Goal: Task Accomplishment & Management: Use online tool/utility

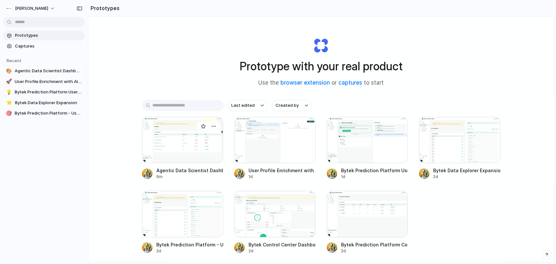
click at [182, 151] on div at bounding box center [182, 140] width 81 height 46
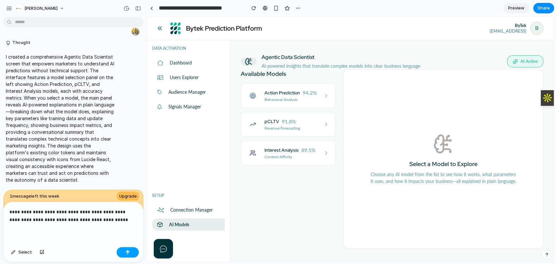
click at [132, 252] on button "button" at bounding box center [128, 252] width 22 height 10
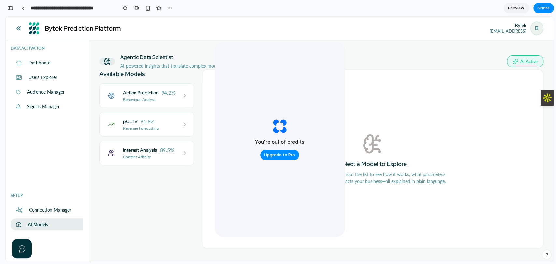
scroll to position [1199, 0]
click at [149, 101] on p "Behavioral Analysis" at bounding box center [149, 100] width 52 height 6
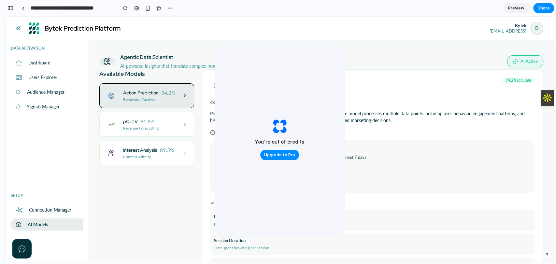
drag, startPoint x: 315, startPoint y: 75, endPoint x: 288, endPoint y: 91, distance: 32.3
click at [288, 91] on div "You're out of credits Upgrade to Pro" at bounding box center [280, 139] width 130 height 195
drag, startPoint x: 234, startPoint y: 62, endPoint x: 227, endPoint y: 144, distance: 83.0
click at [223, 141] on div "You're out of credits Upgrade to Pro" at bounding box center [280, 139] width 130 height 195
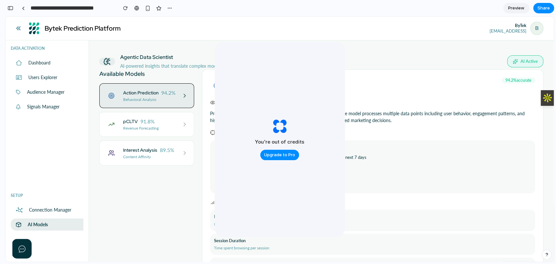
drag, startPoint x: 268, startPoint y: 205, endPoint x: 334, endPoint y: 190, distance: 68.1
click at [268, 205] on div "You're out of credits Upgrade to Pro" at bounding box center [280, 139] width 130 height 195
click at [335, 190] on div "You're out of credits Upgrade to Pro" at bounding box center [280, 139] width 130 height 195
drag, startPoint x: 306, startPoint y: 66, endPoint x: 314, endPoint y: 73, distance: 10.8
click at [307, 67] on div "You're out of credits Upgrade to Pro" at bounding box center [280, 139] width 130 height 195
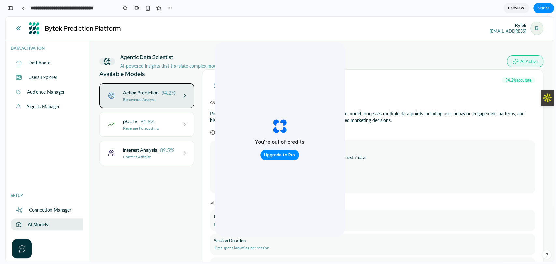
drag, startPoint x: 318, startPoint y: 71, endPoint x: 319, endPoint y: 119, distance: 47.6
click at [271, 82] on div "You're out of credits Upgrade to Pro" at bounding box center [280, 139] width 130 height 195
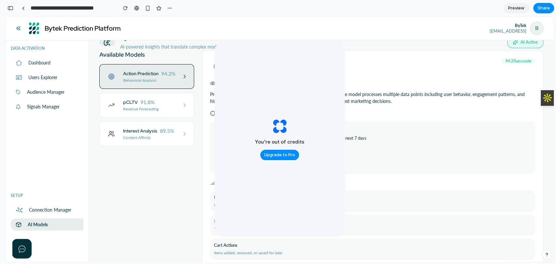
scroll to position [36, 0]
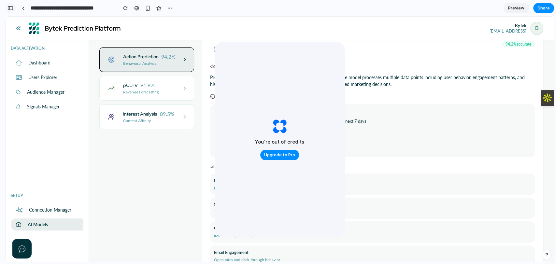
click at [13, 8] on button "button" at bounding box center [10, 8] width 10 height 10
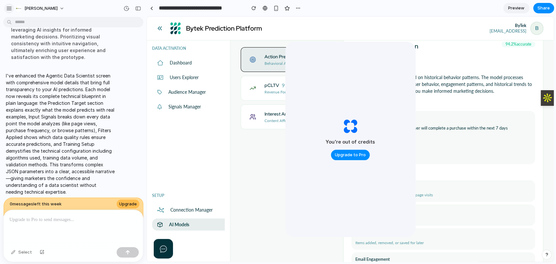
click at [5, 7] on button "button" at bounding box center [9, 9] width 10 height 10
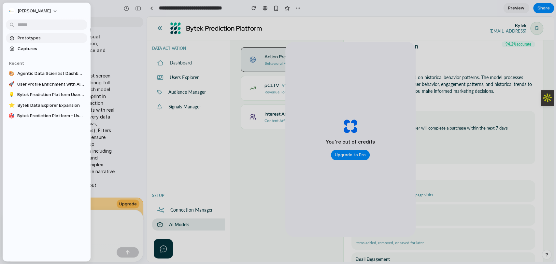
click at [19, 35] on link "Prototypes" at bounding box center [46, 38] width 81 height 10
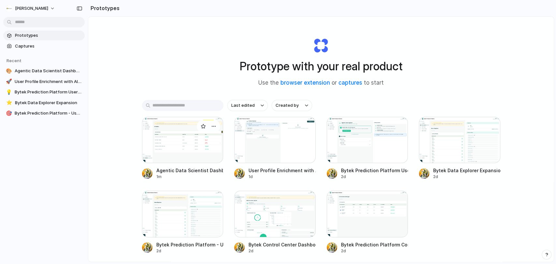
click at [174, 145] on div at bounding box center [182, 140] width 81 height 46
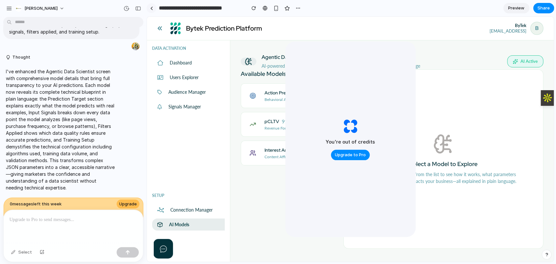
click at [153, 9] on link at bounding box center [152, 8] width 10 height 10
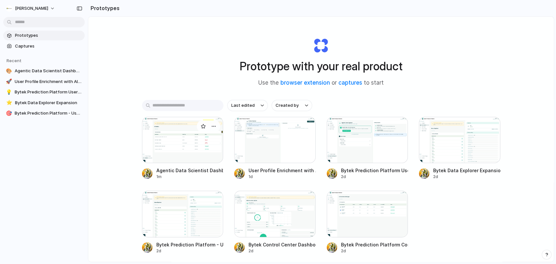
click at [192, 157] on div at bounding box center [182, 140] width 81 height 46
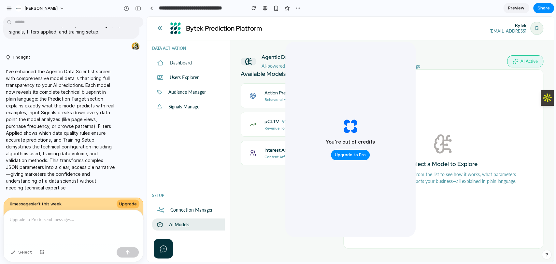
click at [377, 209] on div "You're out of credits Upgrade to Pro" at bounding box center [350, 139] width 130 height 195
drag, startPoint x: 378, startPoint y: 209, endPoint x: 352, endPoint y: 209, distance: 26.1
click at [378, 209] on div "You're out of credits Upgrade to Pro" at bounding box center [350, 139] width 130 height 195
drag, startPoint x: 334, startPoint y: 204, endPoint x: 315, endPoint y: 188, distance: 24.7
click at [322, 195] on div "You're out of credits Upgrade to Pro" at bounding box center [350, 139] width 130 height 195
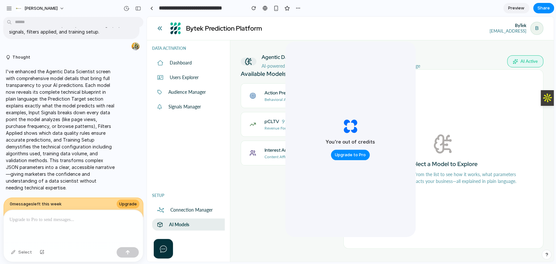
click at [308, 179] on div "You're out of credits Upgrade to Pro" at bounding box center [350, 139] width 130 height 195
drag, startPoint x: 298, startPoint y: 76, endPoint x: 331, endPoint y: 70, distance: 33.5
click at [300, 74] on div "You're out of credits Upgrade to Pro" at bounding box center [350, 139] width 130 height 195
click at [355, 152] on span "Upgrade to Pro" at bounding box center [350, 155] width 31 height 7
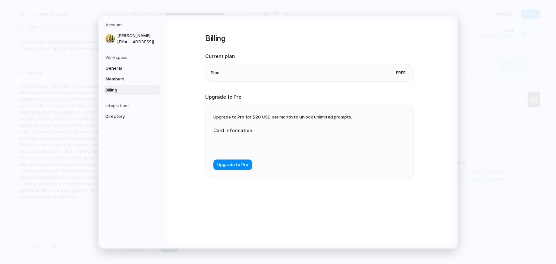
drag, startPoint x: 484, startPoint y: 80, endPoint x: 336, endPoint y: 71, distance: 147.9
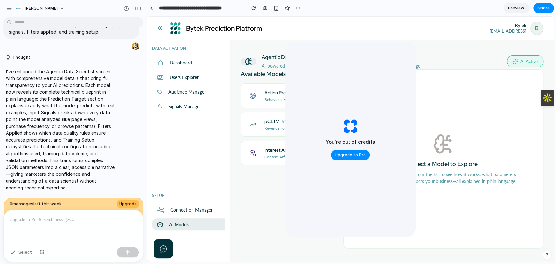
click at [511, 12] on link "Preview" at bounding box center [516, 8] width 26 height 10
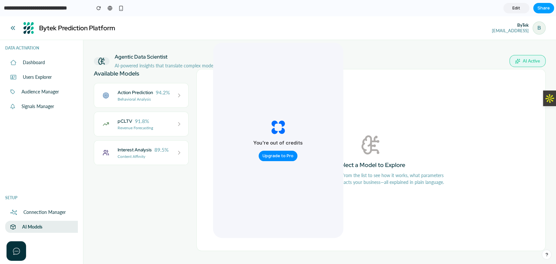
click at [545, 10] on span "Share" at bounding box center [544, 8] width 12 height 7
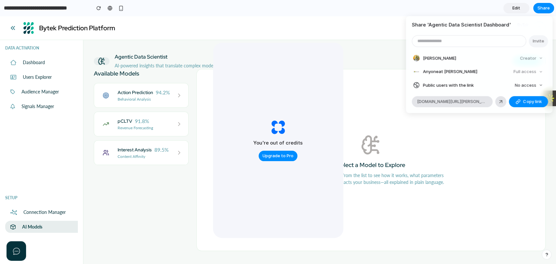
click at [346, 33] on div "Share ' Agentic Data Scientist Dashboard ' Invite [PERSON_NAME] Creator Anyone …" at bounding box center [278, 132] width 556 height 264
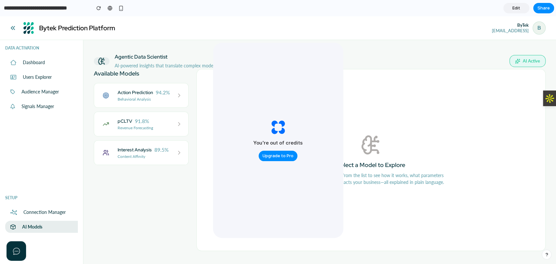
click at [150, 95] on h4 "Action Prediction" at bounding box center [136, 92] width 36 height 7
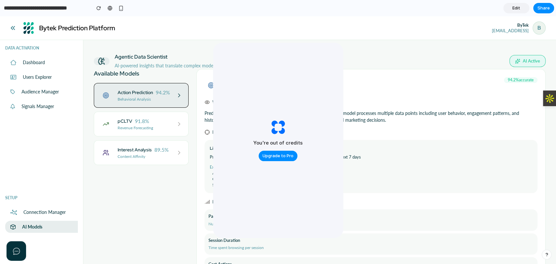
click at [303, 88] on div "You're out of credits Upgrade to Pro" at bounding box center [278, 140] width 130 height 195
drag, startPoint x: 303, startPoint y: 105, endPoint x: 370, endPoint y: 30, distance: 100.3
click at [370, 30] on div "Bytek Prediction Platform ByTek [EMAIL_ADDRESS] B Logout" at bounding box center [278, 28] width 556 height 24
drag, startPoint x: 555, startPoint y: 16, endPoint x: 345, endPoint y: 27, distance: 210.8
click at [345, 27] on div "Bytek Prediction Platform ByTek [EMAIL_ADDRESS] B Logout" at bounding box center [278, 28] width 556 height 24
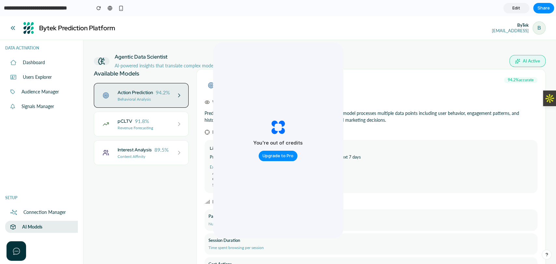
click at [514, 8] on span "Edit" at bounding box center [516, 8] width 8 height 7
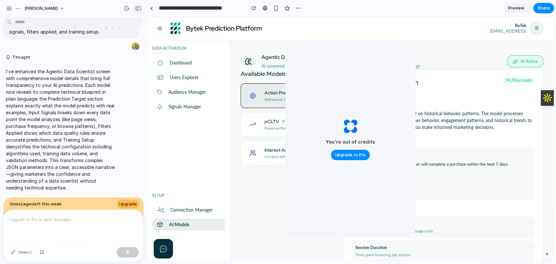
click at [141, 7] on button "button" at bounding box center [138, 8] width 10 height 10
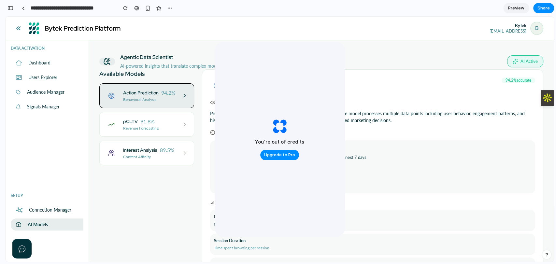
scroll to position [840, 0]
click at [319, 71] on div "You're out of credits Upgrade to Pro" at bounding box center [280, 139] width 130 height 195
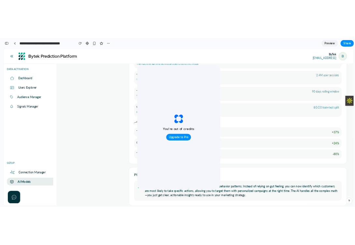
scroll to position [0, 0]
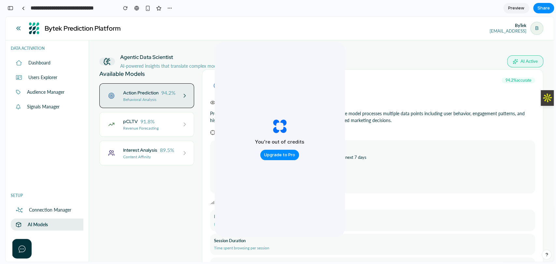
drag, startPoint x: 550, startPoint y: 52, endPoint x: 560, endPoint y: 41, distance: 15.9
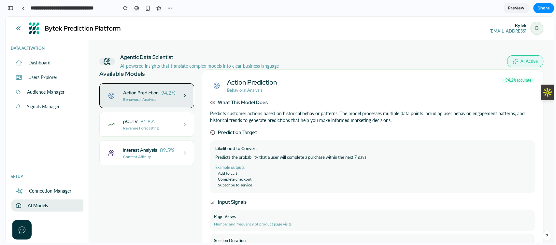
click at [548, 137] on div "Agentic Data Scientist AI-powered insights that translate complex models into c…" at bounding box center [321, 141] width 465 height 203
click at [285, 115] on div at bounding box center [278, 122] width 13 height 15
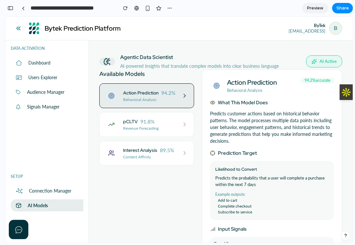
scroll to position [840, 0]
click at [351, 93] on img at bounding box center [346, 91] width 11 height 11
click at [349, 92] on img at bounding box center [346, 91] width 11 height 11
click at [346, 93] on img at bounding box center [346, 91] width 11 height 11
click at [343, 92] on img at bounding box center [346, 91] width 11 height 11
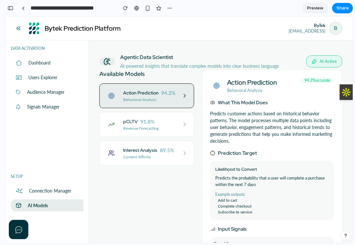
click at [343, 83] on div "Agentic Data Scientist AI-powered insights that translate complex models into c…" at bounding box center [221, 141] width 264 height 202
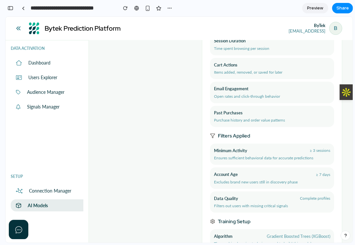
scroll to position [223, 0]
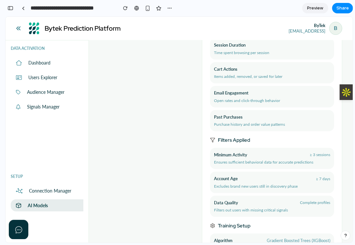
click at [349, 99] on div at bounding box center [346, 92] width 13 height 16
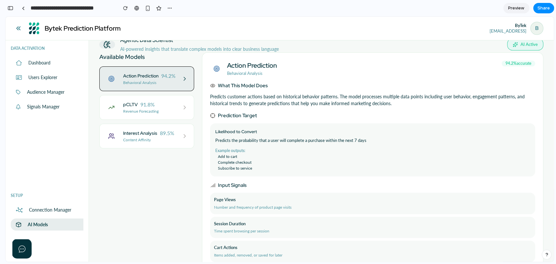
scroll to position [2, 0]
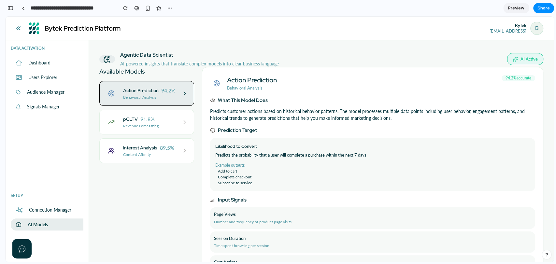
click at [163, 118] on div "pCLTV 91.8%" at bounding box center [149, 119] width 52 height 8
